Goal: Task Accomplishment & Management: Use online tool/utility

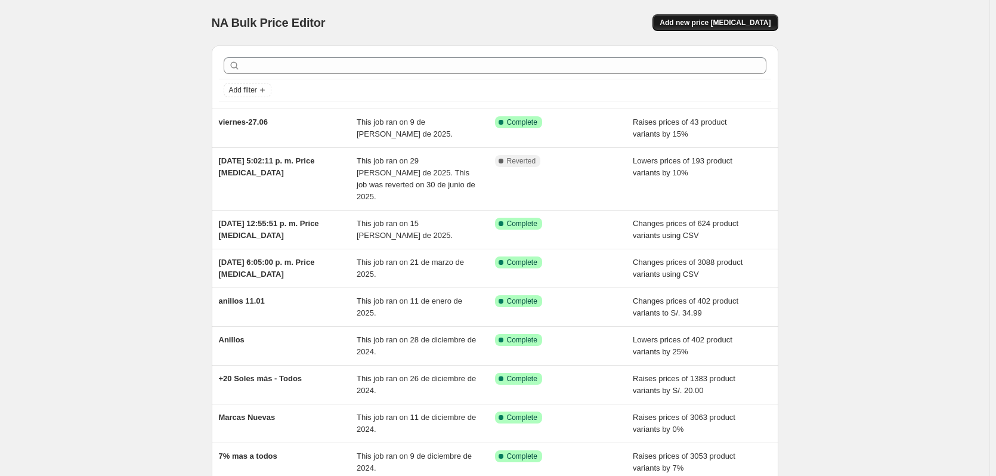
click at [758, 19] on span "Add new price [MEDICAL_DATA]" at bounding box center [715, 23] width 111 height 10
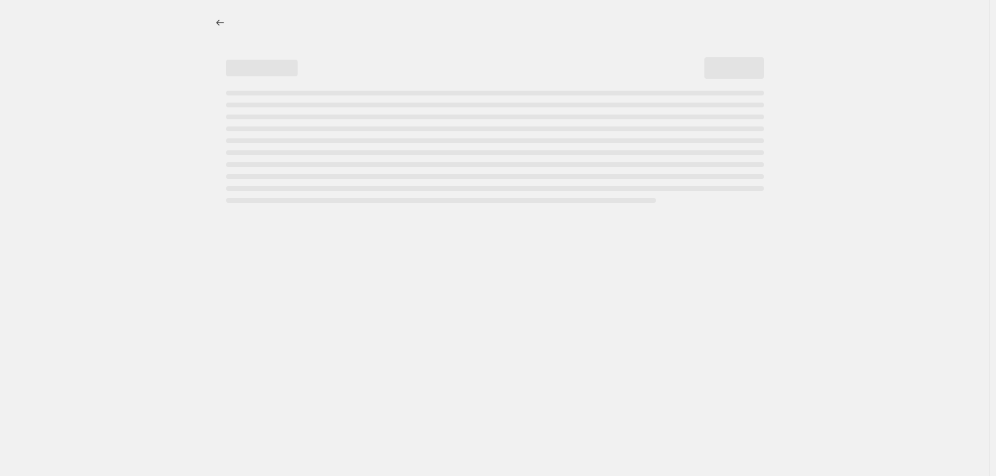
select select "percentage"
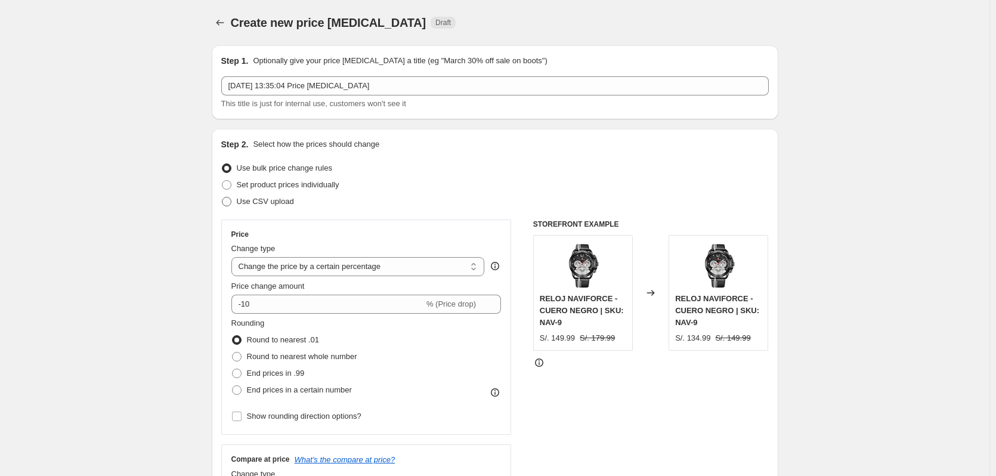
click at [263, 199] on span "Use CSV upload" at bounding box center [265, 201] width 57 height 9
click at [223, 197] on input "Use CSV upload" at bounding box center [222, 197] width 1 height 1
radio input "true"
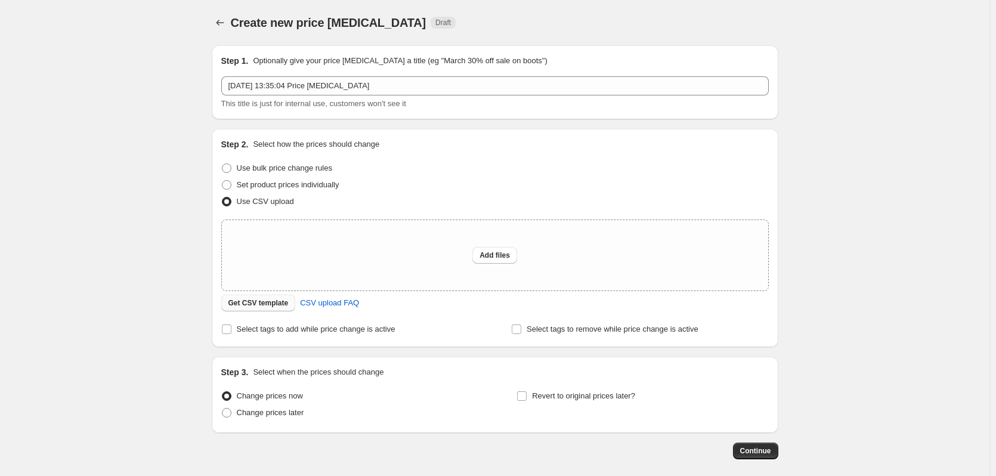
click at [273, 304] on span "Get CSV template" at bounding box center [259, 303] width 60 height 10
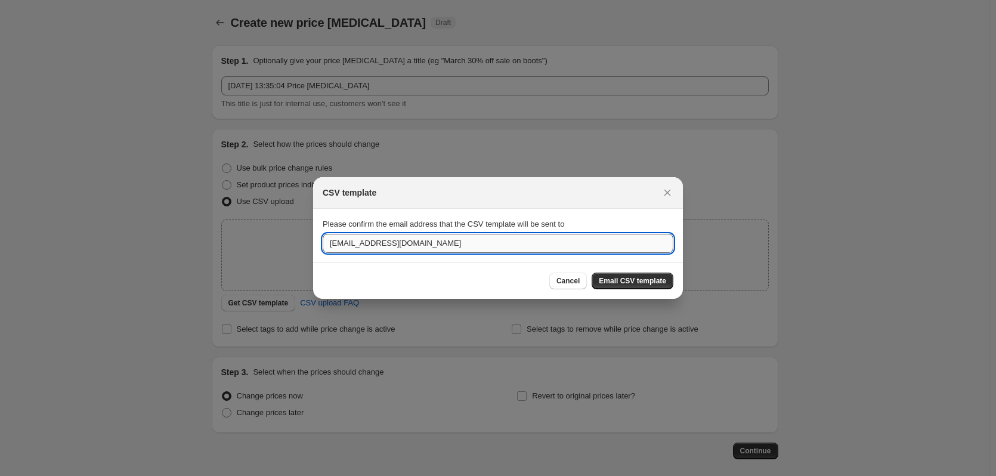
click at [431, 252] on input "[EMAIL_ADDRESS][DOMAIN_NAME]" at bounding box center [498, 243] width 351 height 19
click at [430, 251] on input "[EMAIL_ADDRESS][DOMAIN_NAME]" at bounding box center [498, 243] width 351 height 19
type input "[EMAIL_ADDRESS][DOMAIN_NAME]"
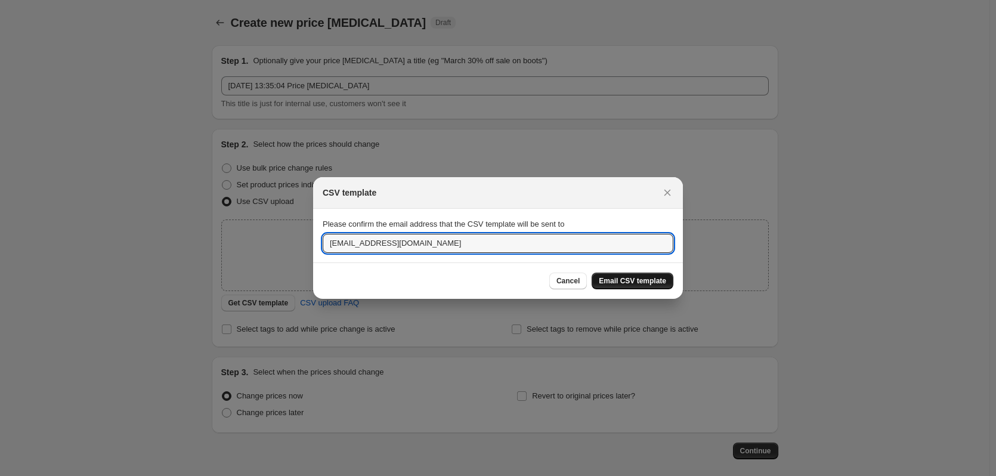
click at [632, 279] on span "Email CSV template" at bounding box center [632, 281] width 67 height 10
